Goal: Task Accomplishment & Management: Manage account settings

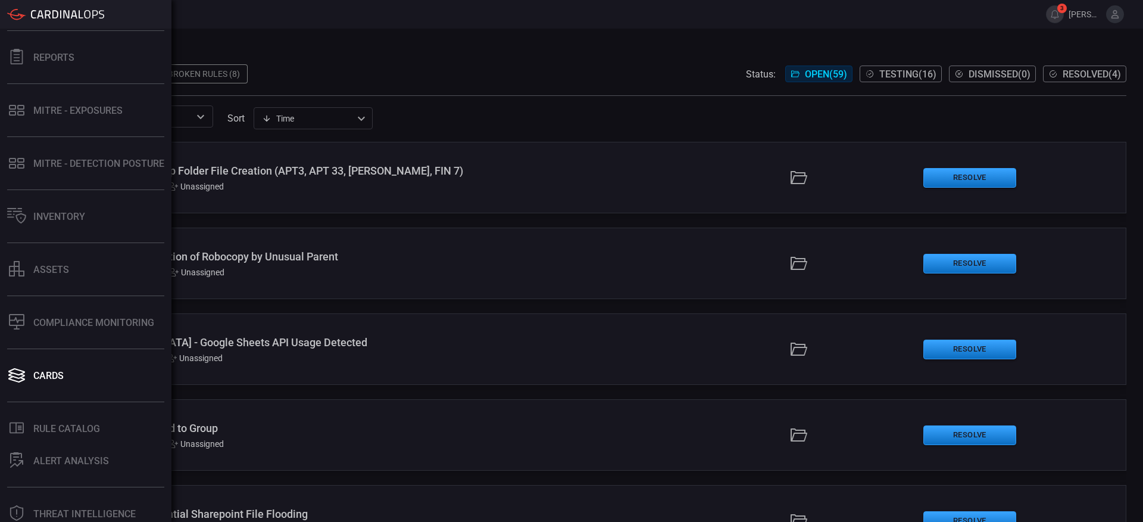
scroll to position [216, 0]
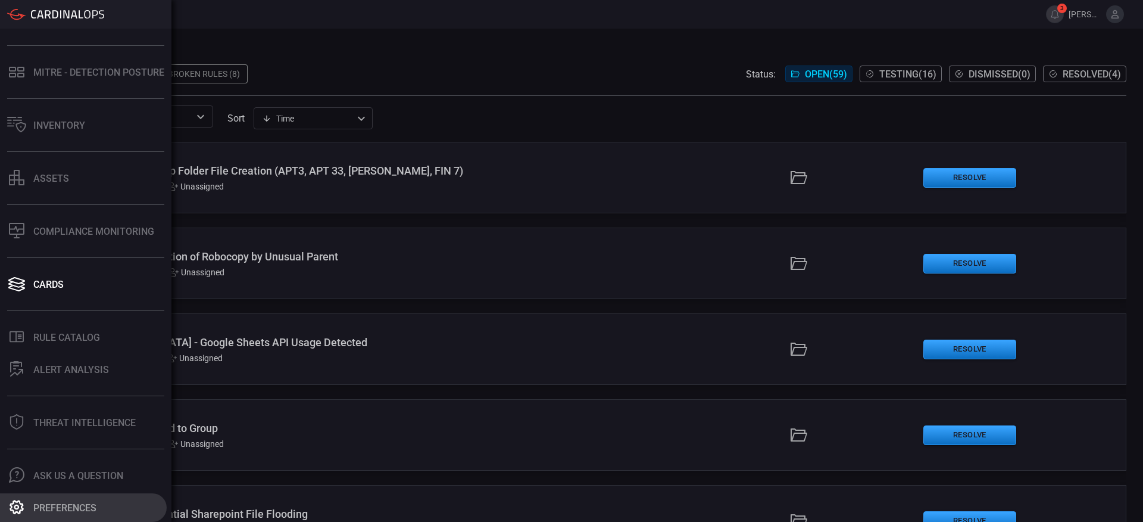
click at [51, 507] on div "Preferences" at bounding box center [64, 507] width 63 height 11
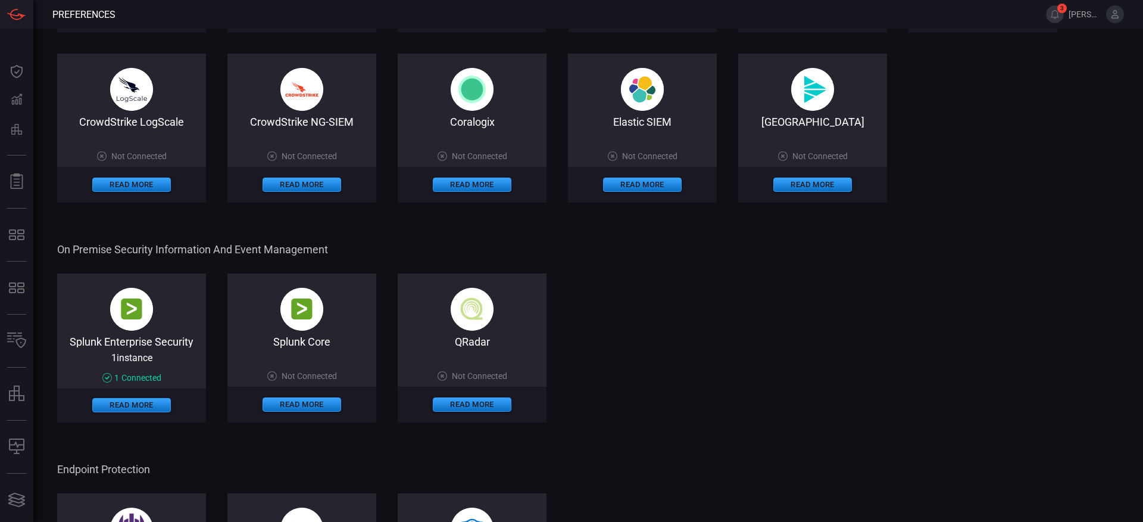
scroll to position [388, 0]
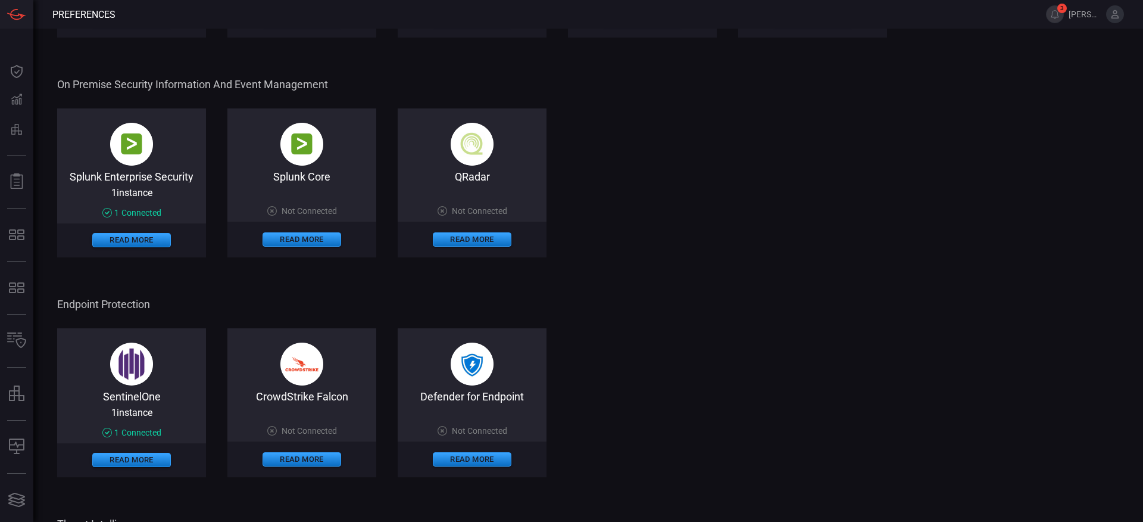
click at [183, 155] on div "Splunk Enterprise Security 1 instance 1 Connected Read More" at bounding box center [131, 182] width 149 height 149
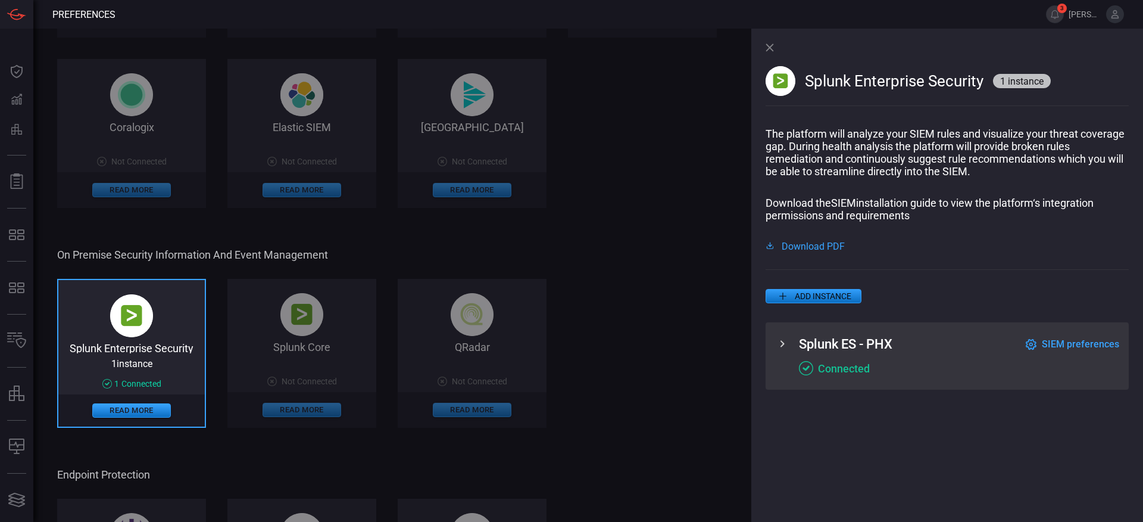
click at [782, 344] on icon at bounding box center [782, 343] width 14 height 14
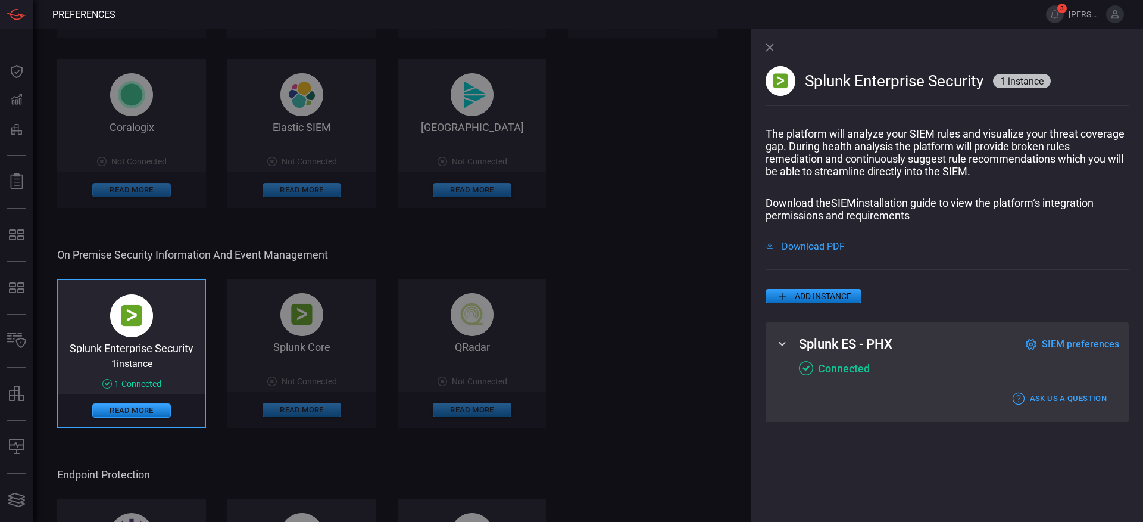
click at [645, 344] on div "Splunk Enterprise Security 1 instance 1 Connected Read More Splunk Core Not Con…" at bounding box center [409, 353] width 705 height 149
click at [620, 328] on div "Splunk Enterprise Security 1 instance 1 Connected Read More Splunk Core Not Con…" at bounding box center [409, 353] width 705 height 149
click at [769, 50] on icon at bounding box center [770, 47] width 8 height 8
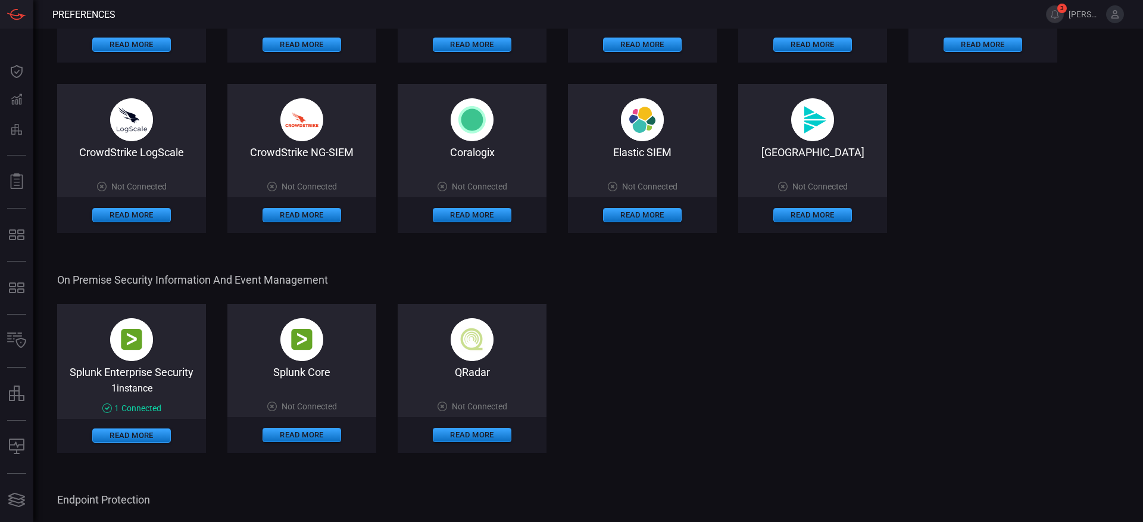
scroll to position [0, 0]
